Goal: Information Seeking & Learning: Learn about a topic

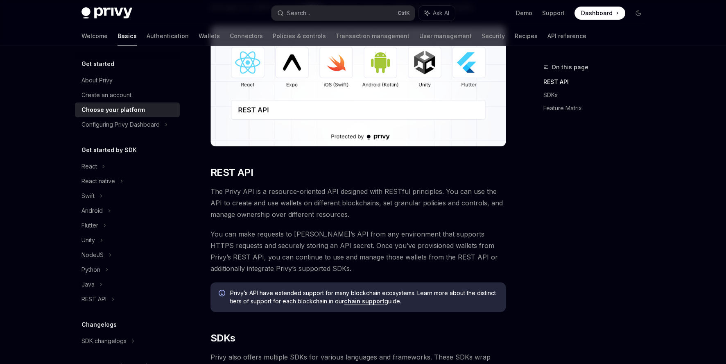
scroll to position [123, 0]
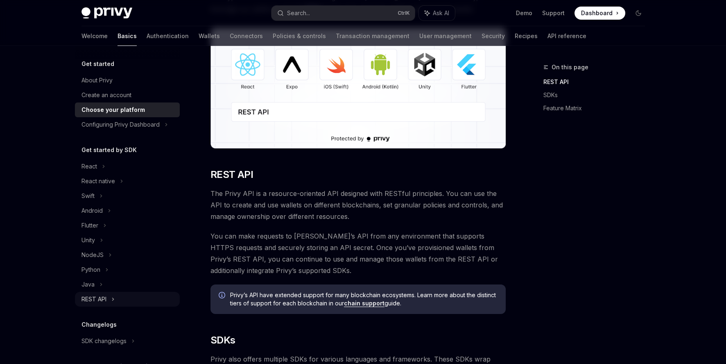
click at [112, 298] on icon at bounding box center [112, 299] width 1 height 2
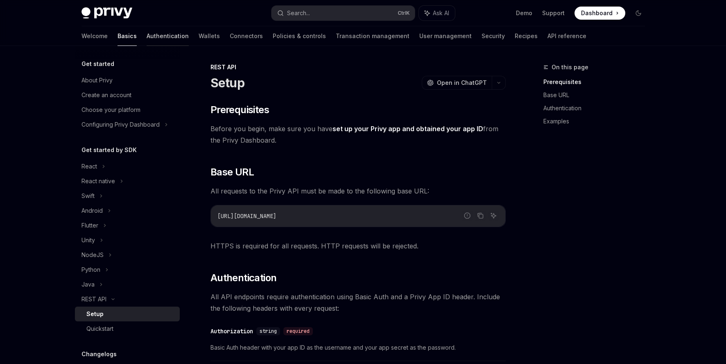
click at [147, 35] on link "Authentication" at bounding box center [168, 36] width 42 height 20
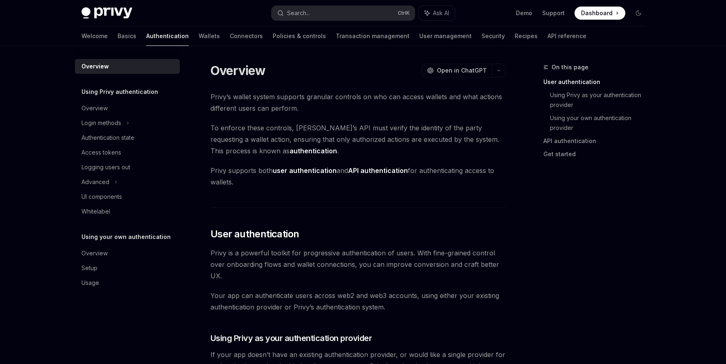
click at [100, 39] on div "Welcome Basics Authentication Wallets Connectors Policies & controls Transactio…" at bounding box center [334, 36] width 505 height 20
click at [118, 39] on link "Basics" at bounding box center [127, 36] width 19 height 20
type textarea "*"
